Goal: Task Accomplishment & Management: Manage account settings

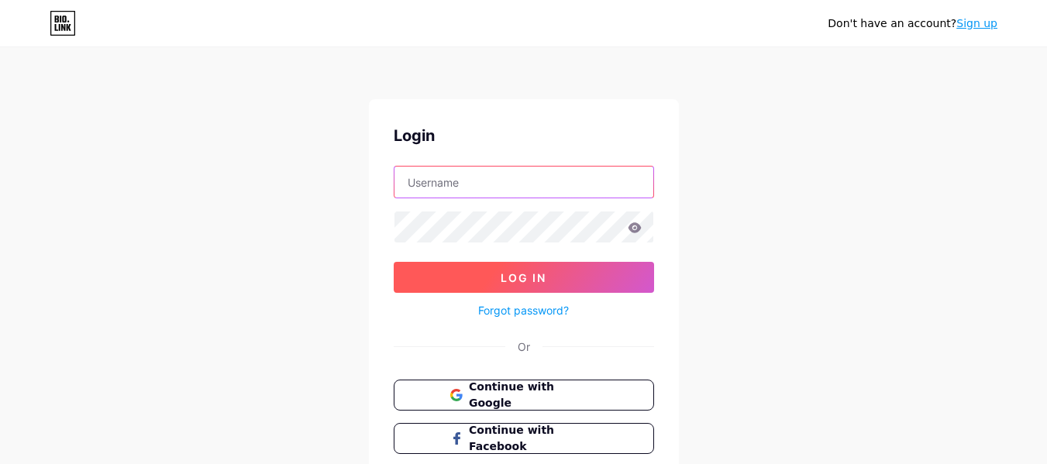
type input "[EMAIL_ADDRESS][DOMAIN_NAME]"
click at [521, 273] on span "Log In" at bounding box center [523, 277] width 46 height 13
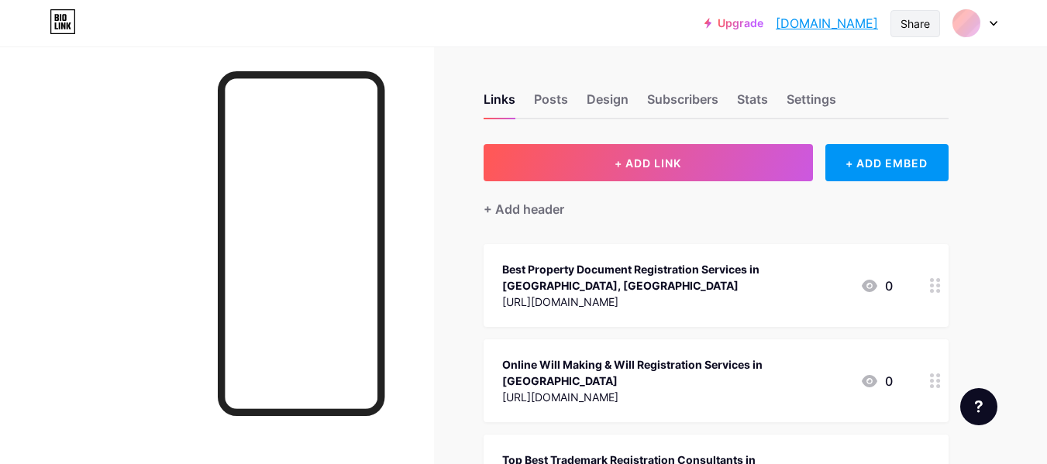
click at [919, 31] on div "Share" at bounding box center [914, 23] width 29 height 16
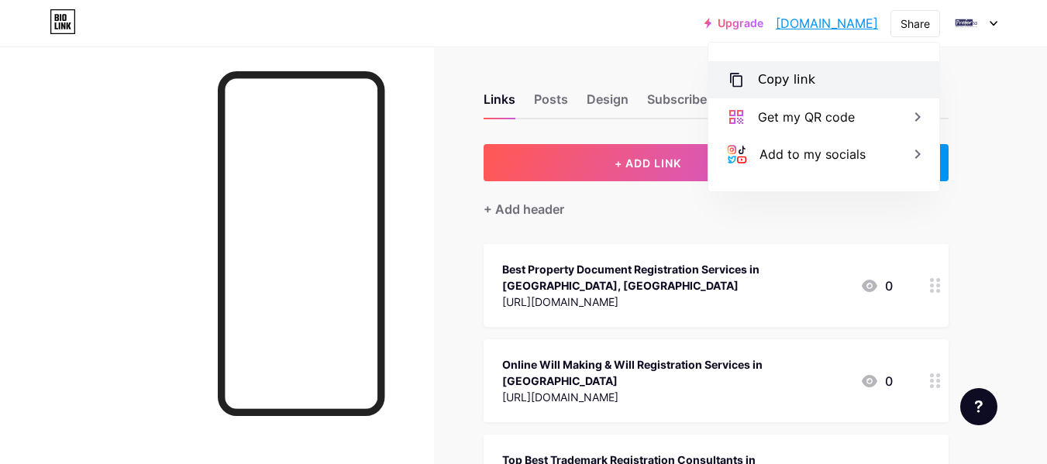
click at [754, 77] on div "Copy link" at bounding box center [823, 79] width 231 height 37
click at [802, 78] on div "Copy link" at bounding box center [786, 79] width 57 height 19
